Goal: Task Accomplishment & Management: Manage account settings

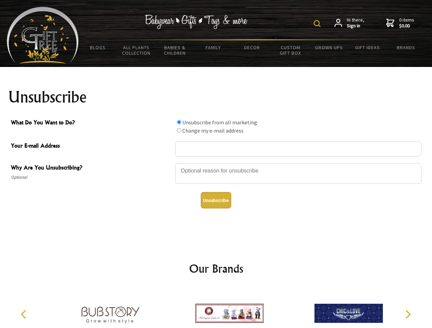
click at [318, 24] on img at bounding box center [317, 23] width 7 height 7
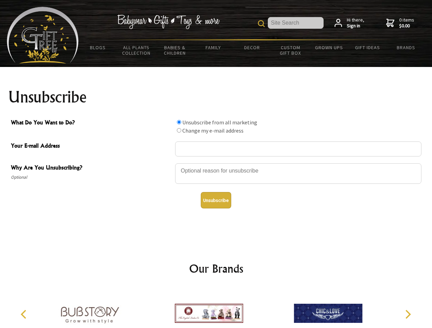
click at [216, 163] on div at bounding box center [298, 175] width 246 height 24
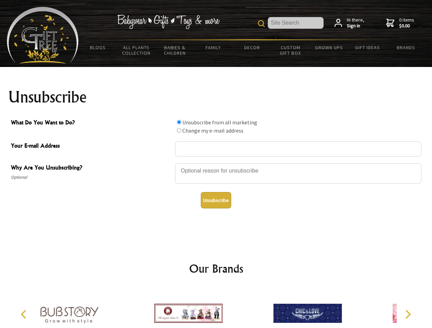
click at [179, 122] on input "What Do You Want to Do?" at bounding box center [179, 122] width 4 height 4
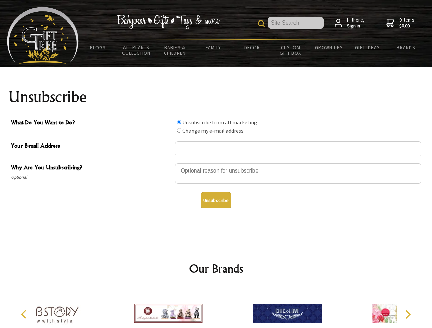
click at [179, 130] on input "What Do You Want to Do?" at bounding box center [179, 130] width 4 height 4
radio input "true"
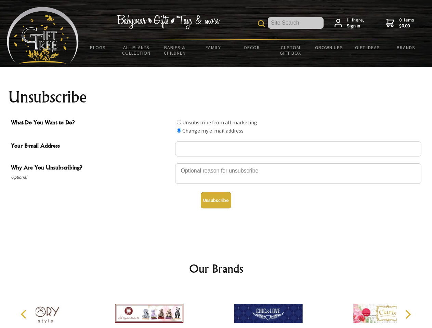
click at [216, 200] on button "Unsubscribe" at bounding box center [216, 200] width 30 height 16
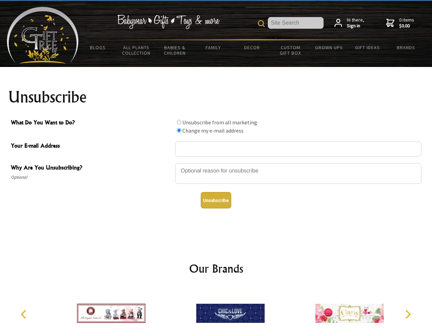
click at [216, 308] on img at bounding box center [230, 313] width 68 height 51
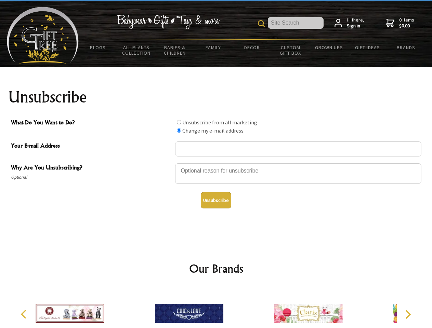
click at [25, 315] on icon "Previous" at bounding box center [24, 314] width 9 height 9
click at [408, 315] on icon "Next" at bounding box center [407, 314] width 9 height 9
